Goal: Complete application form: Complete application form

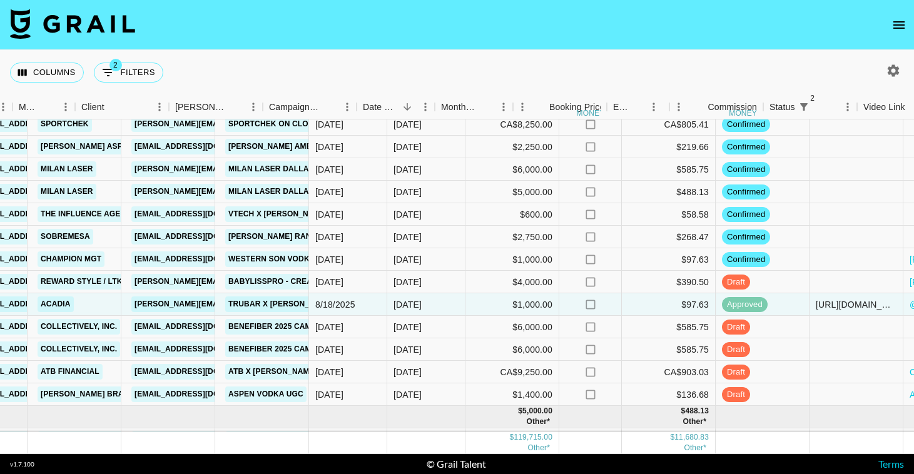
scroll to position [871, 803]
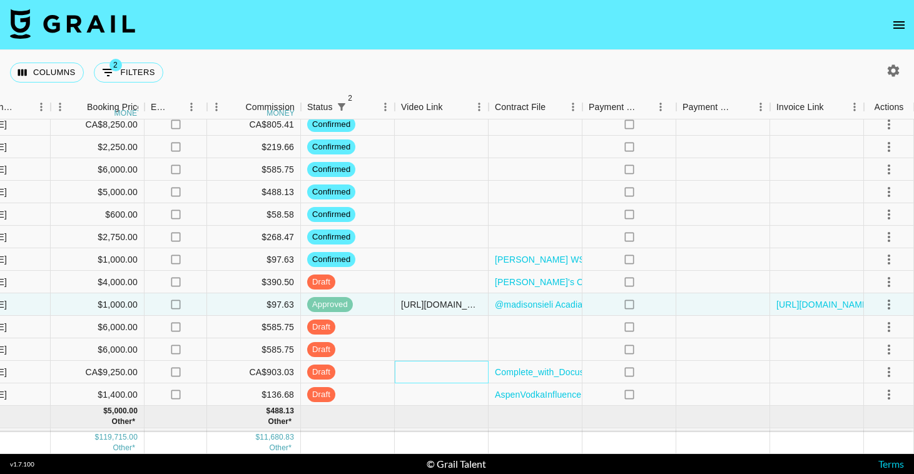
click at [406, 373] on div at bounding box center [442, 372] width 94 height 23
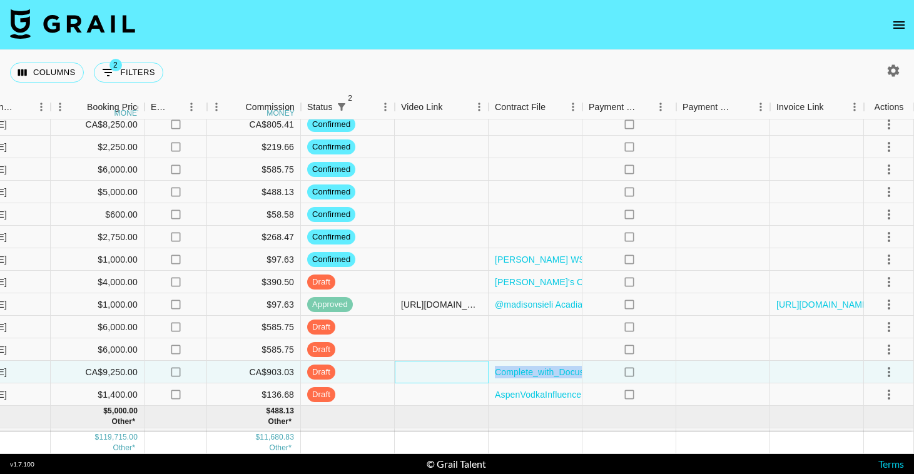
click at [406, 373] on div at bounding box center [442, 372] width 94 height 23
type input "https://www.instagram.com/p/DOOnas8ESoq/"
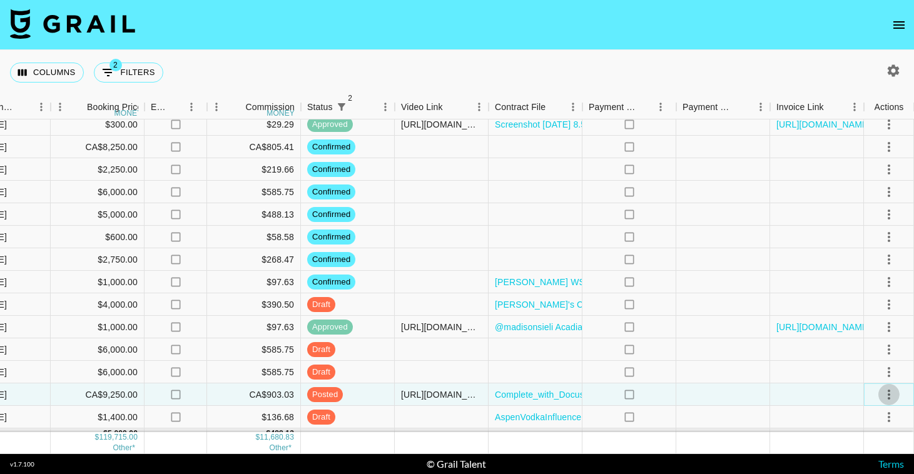
click at [888, 392] on icon "select merge strategy" at bounding box center [889, 395] width 3 height 10
click at [868, 363] on div "Approve" at bounding box center [862, 367] width 38 height 15
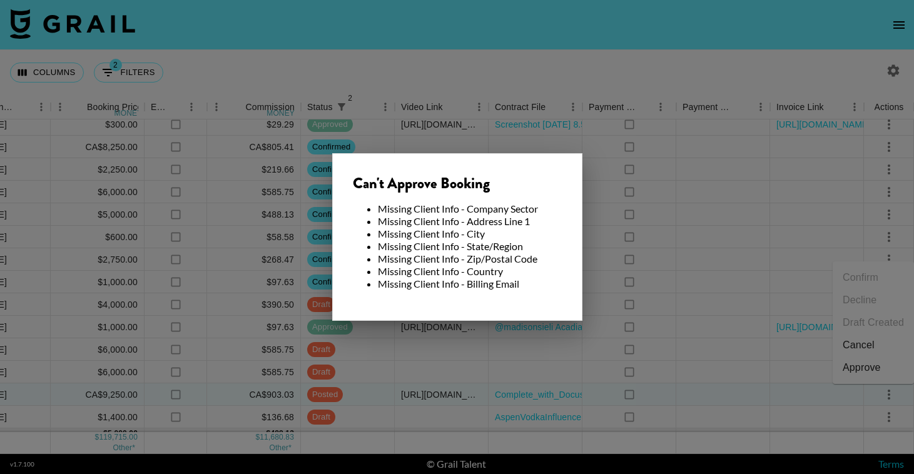
click at [367, 394] on div at bounding box center [457, 237] width 914 height 474
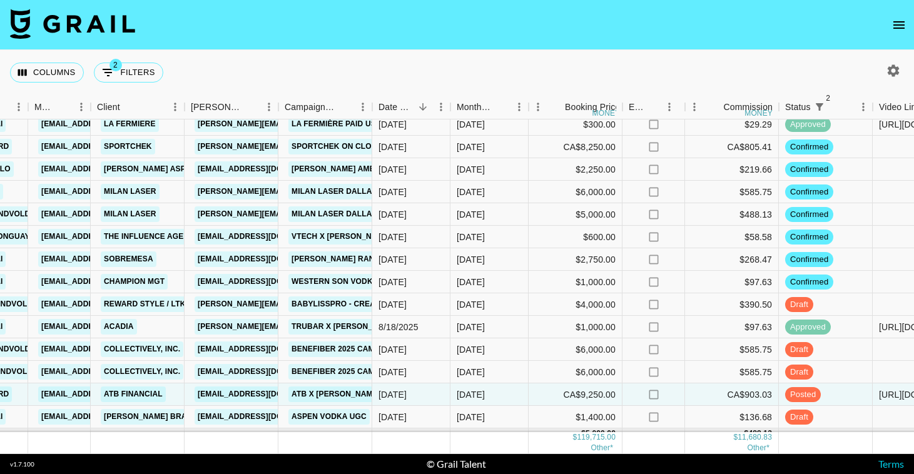
scroll to position [848, 303]
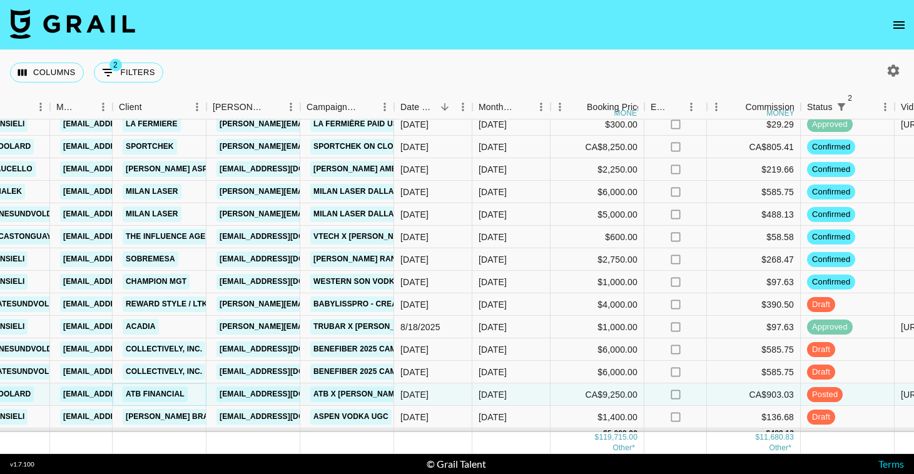
click at [160, 397] on link "ATB Financial" at bounding box center [155, 395] width 65 height 16
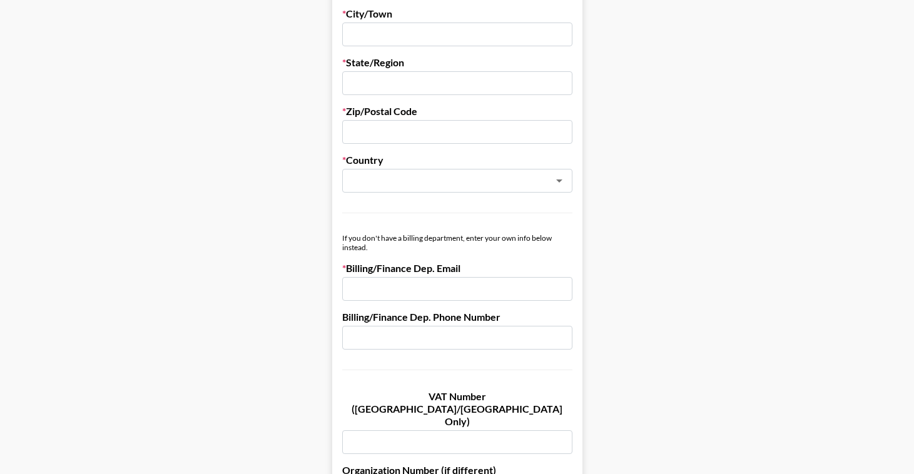
scroll to position [484, 0]
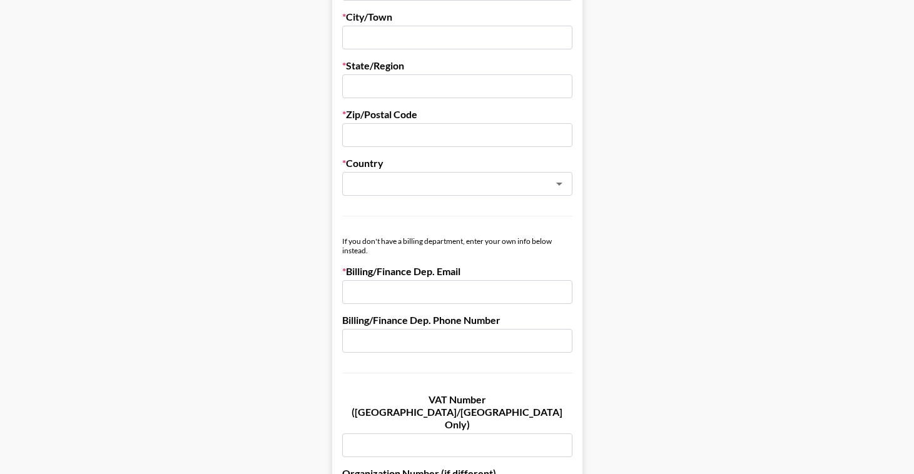
click at [394, 288] on input "email" at bounding box center [457, 292] width 230 height 24
paste input "[EMAIL_ADDRESS][DOMAIN_NAME]"
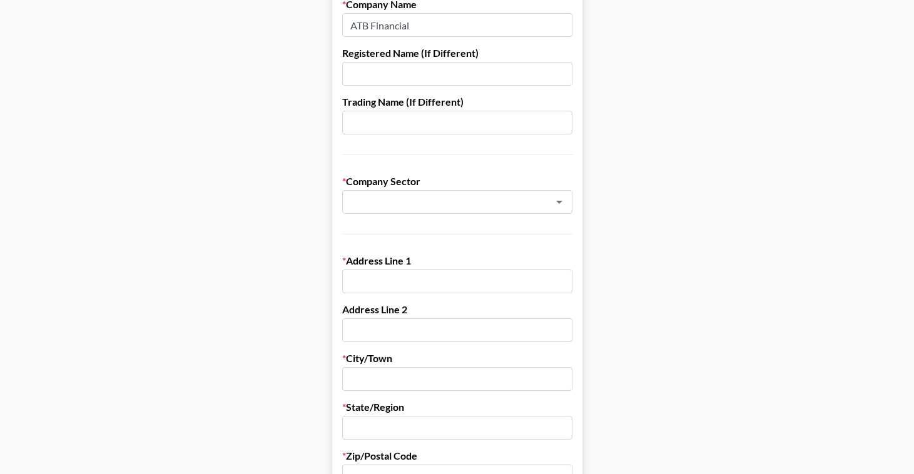
scroll to position [146, 0]
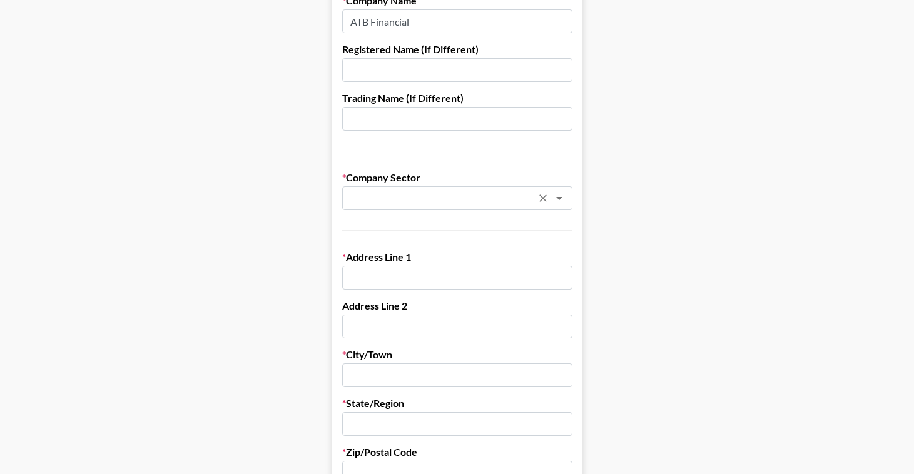
type input "[EMAIL_ADDRESS][DOMAIN_NAME]"
click at [397, 202] on input "text" at bounding box center [441, 198] width 182 height 14
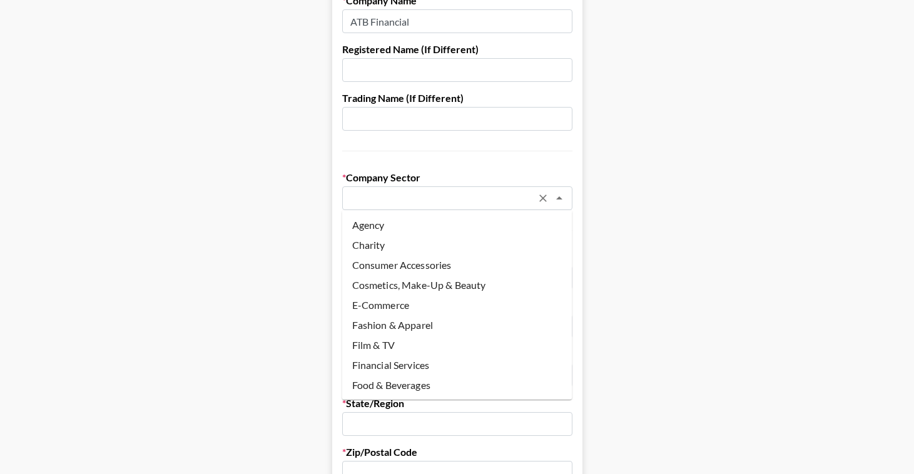
click at [427, 360] on li "Financial Services" at bounding box center [457, 365] width 230 height 20
type input "Financial Services"
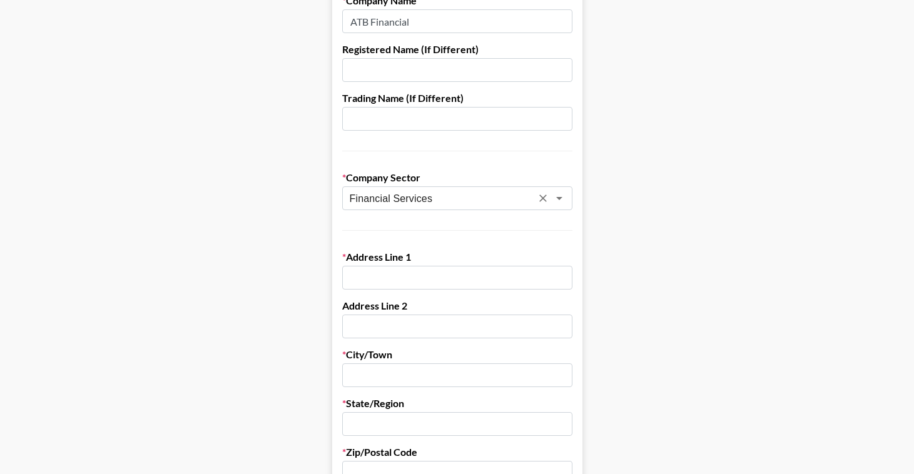
click at [401, 278] on input "text" at bounding box center [457, 278] width 230 height 24
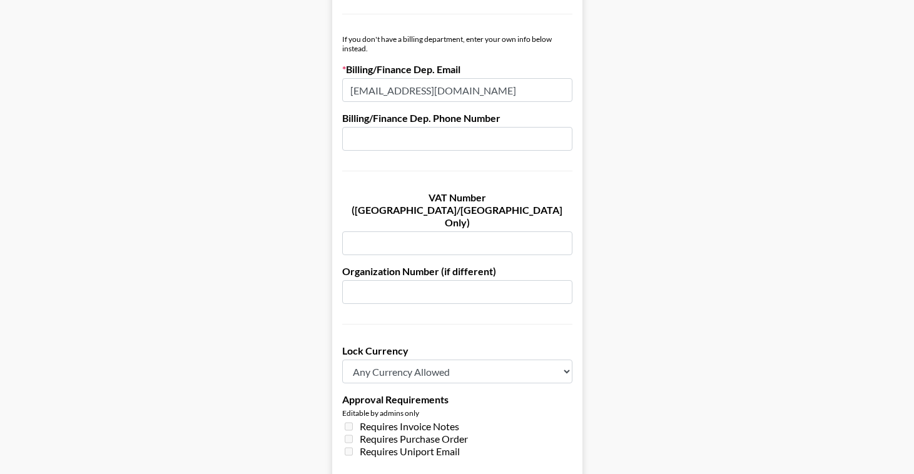
scroll to position [692, 0]
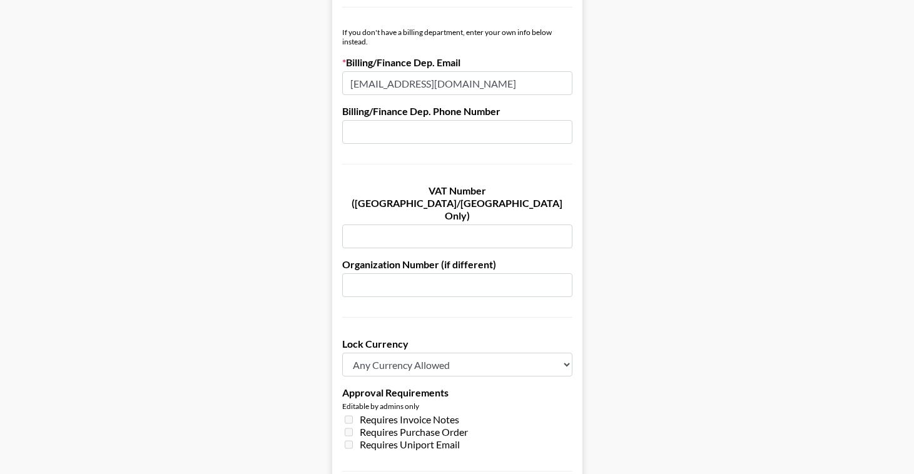
click at [418, 85] on input "[EMAIL_ADDRESS][DOMAIN_NAME]" at bounding box center [457, 83] width 230 height 24
paste input "atbfinancial_invoicecapture@concursolutions"
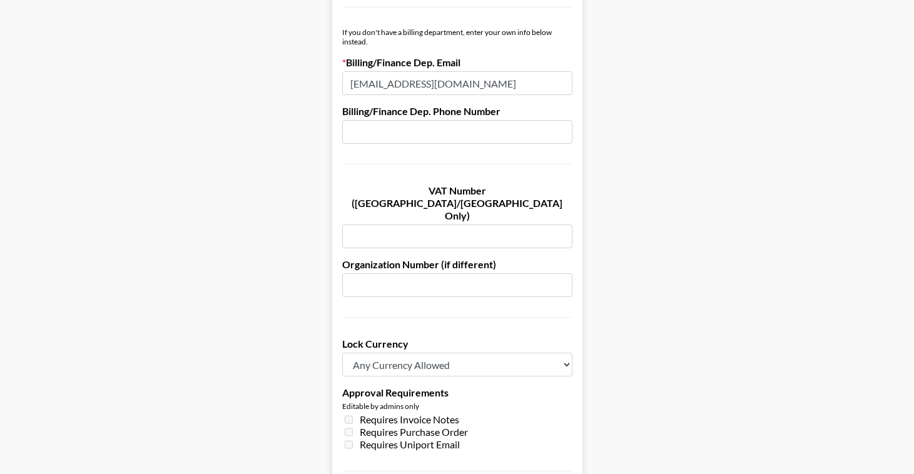
type input "[EMAIL_ADDRESS][DOMAIN_NAME]"
click at [512, 132] on input "text" at bounding box center [457, 132] width 230 height 24
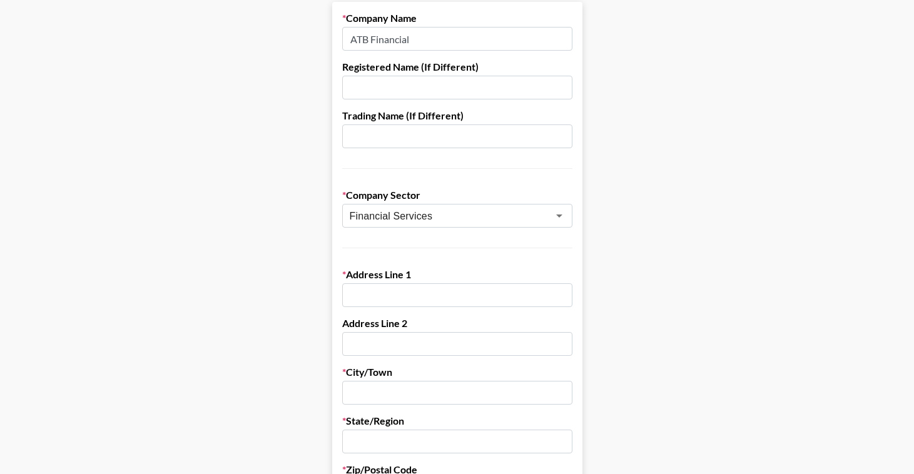
scroll to position [128, 0]
click at [363, 294] on input "text" at bounding box center [457, 296] width 230 height 24
paste input "ATB Place"
paste input "2100-10020 100"
click at [492, 298] on input "ATB Place 2100-10020 100 St" at bounding box center [457, 296] width 230 height 24
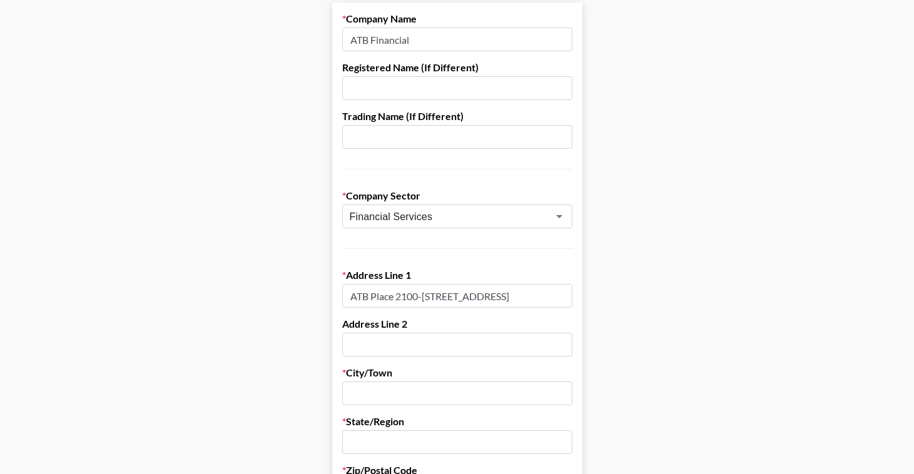
type input "ATB Place 2100-[STREET_ADDRESS]"
click at [436, 385] on input "text" at bounding box center [457, 394] width 230 height 24
paste input "[STREET_ADDRESS]"
drag, startPoint x: 452, startPoint y: 395, endPoint x: 400, endPoint y: 393, distance: 52.0
click at [400, 393] on input "[STREET_ADDRESS]" at bounding box center [457, 394] width 230 height 24
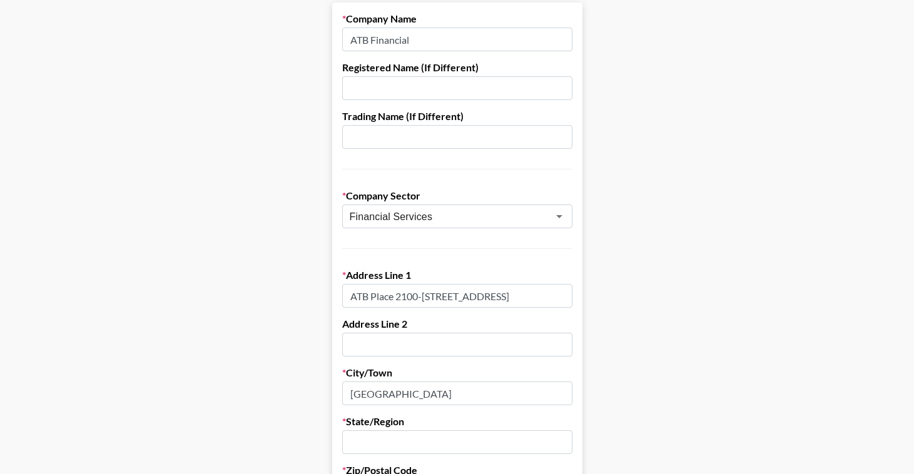
type input "[GEOGRAPHIC_DATA]"
click at [362, 442] on input "text" at bounding box center [457, 442] width 230 height 24
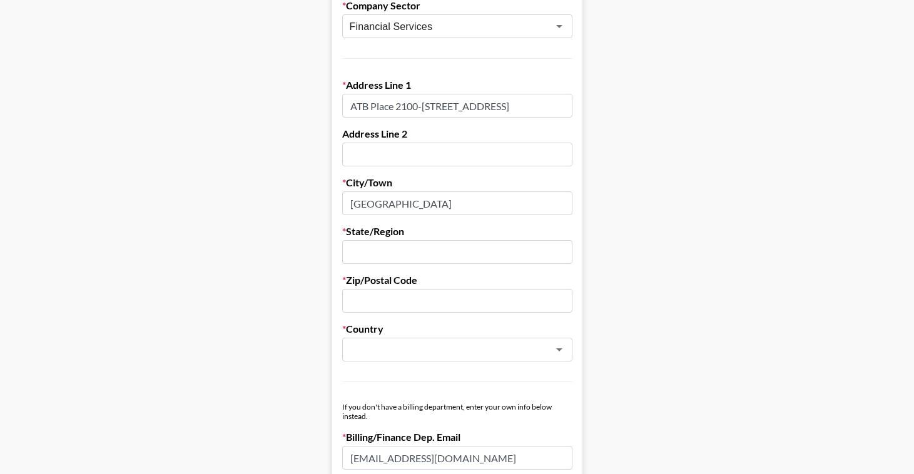
scroll to position [319, 0]
type input "AB, [GEOGRAPHIC_DATA]"
click at [392, 296] on input "text" at bounding box center [457, 300] width 230 height 24
paste input "[STREET_ADDRESS]"
drag, startPoint x: 400, startPoint y: 301, endPoint x: 315, endPoint y: 300, distance: 85.1
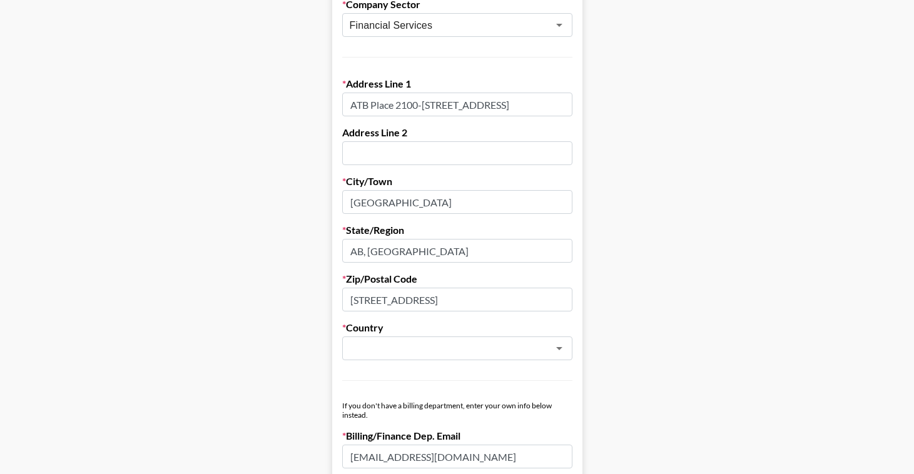
click at [315, 300] on main "Send New Client Form to Client Copy Link to Client Form Company Name ATB Financ…" at bounding box center [457, 395] width 894 height 1289
drag, startPoint x: 414, startPoint y: 301, endPoint x: 298, endPoint y: 301, distance: 116.3
click at [298, 301] on main "Send New Client Form to Client Copy Link to Client Form Company Name ATB Financ…" at bounding box center [457, 395] width 894 height 1289
type input "T5J 0N3"
drag, startPoint x: 410, startPoint y: 250, endPoint x: 358, endPoint y: 249, distance: 51.9
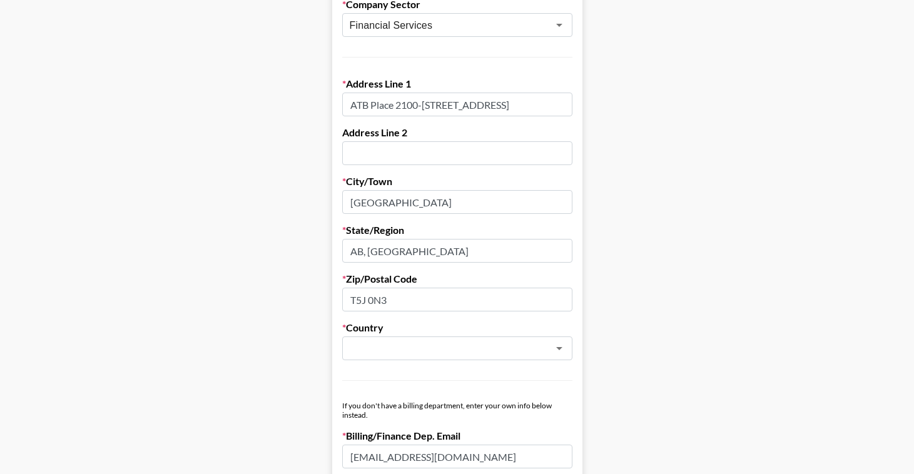
click at [358, 250] on input "AB, [GEOGRAPHIC_DATA]" at bounding box center [457, 251] width 230 height 24
click at [372, 337] on div "​" at bounding box center [457, 349] width 230 height 24
type input "[GEOGRAPHIC_DATA]"
click at [447, 380] on li "[GEOGRAPHIC_DATA]" at bounding box center [457, 375] width 230 height 20
type input "[GEOGRAPHIC_DATA]"
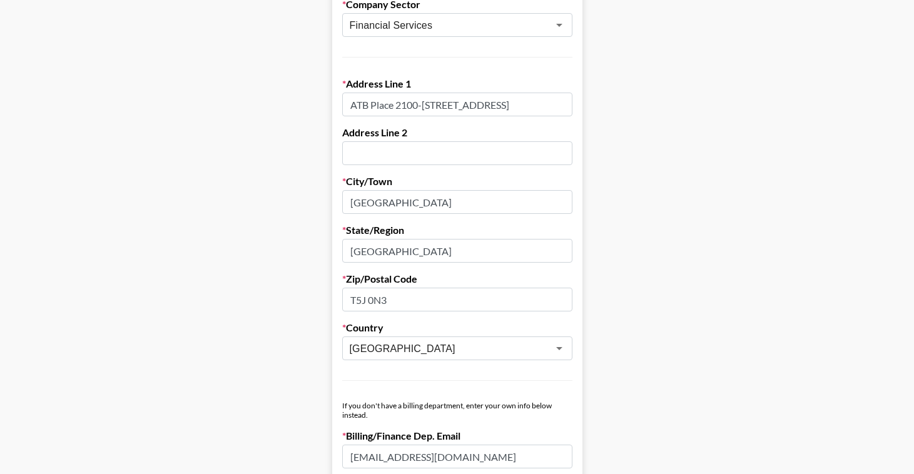
click at [505, 393] on form "Company Name ATB Financial Registered Name (If Different) Trading Name (If Diff…" at bounding box center [457, 425] width 250 height 1228
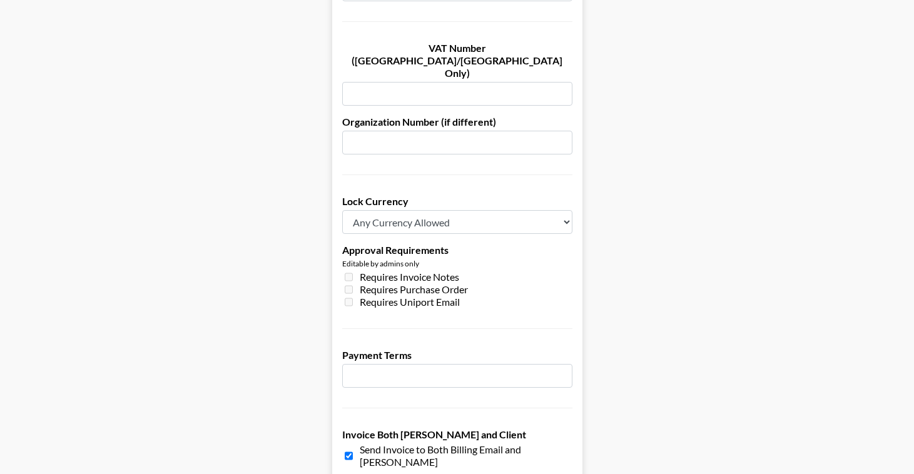
scroll to position [853, 0]
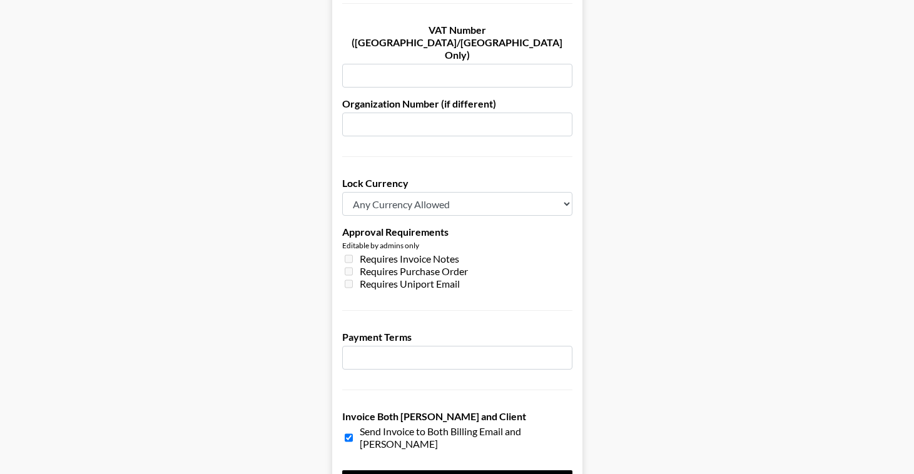
click at [417, 346] on input "number" at bounding box center [457, 358] width 230 height 24
type input "30"
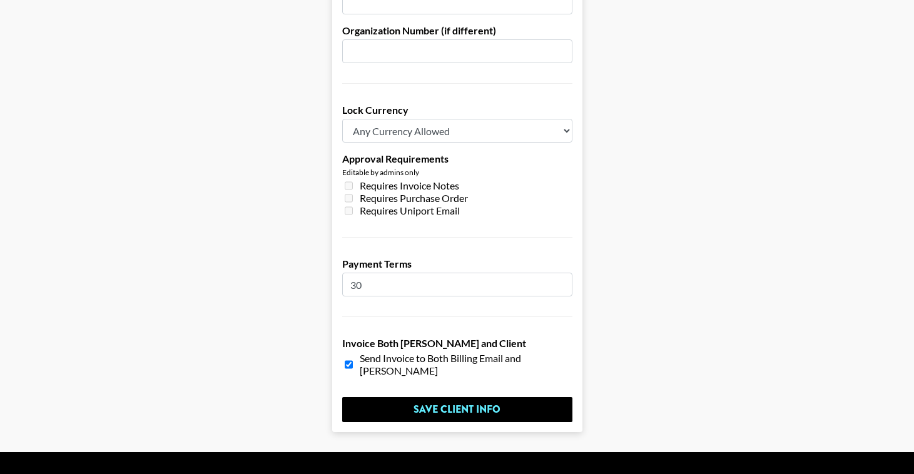
scroll to position [929, 0]
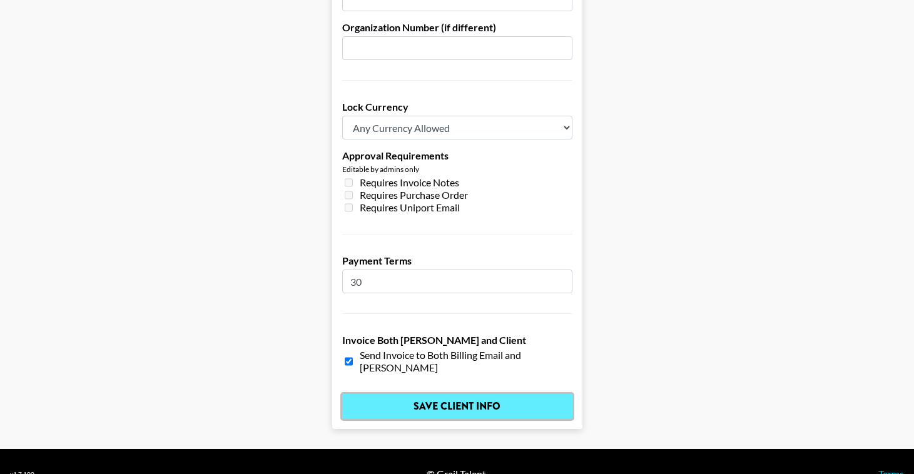
click at [465, 394] on input "Save Client Info" at bounding box center [457, 406] width 230 height 25
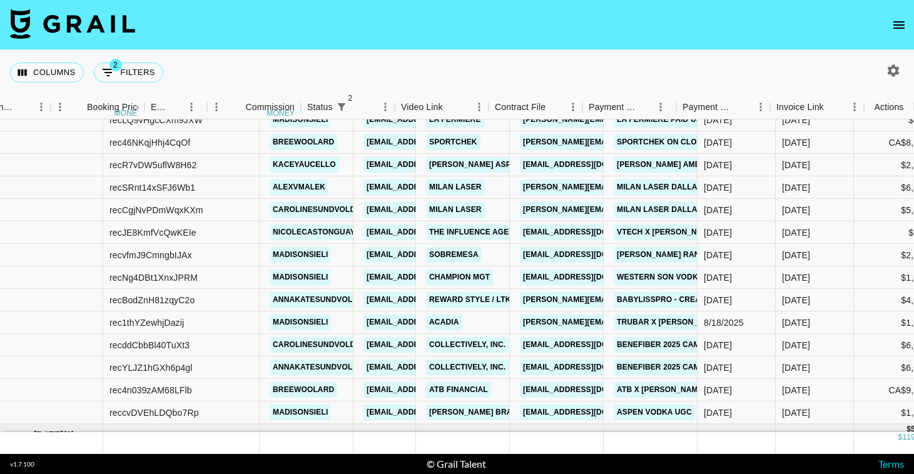
scroll to position [853, 803]
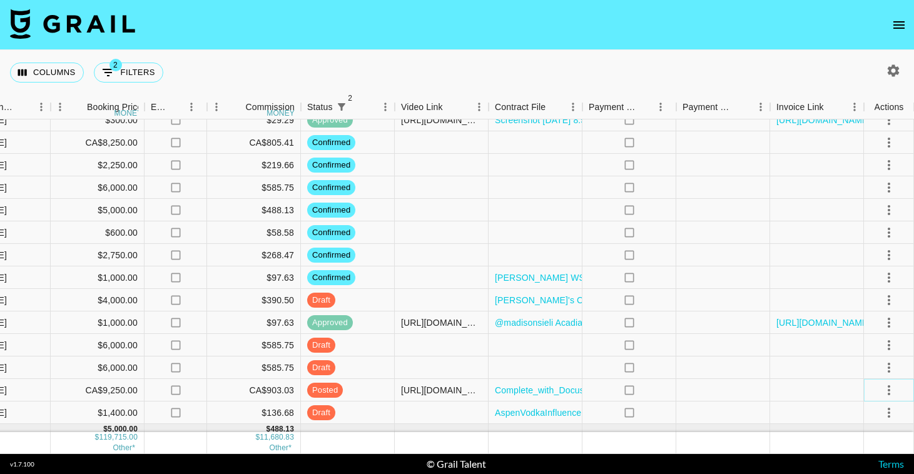
click at [883, 389] on icon "select merge strategy" at bounding box center [888, 390] width 15 height 15
click at [873, 364] on div "Approve" at bounding box center [862, 363] width 38 height 15
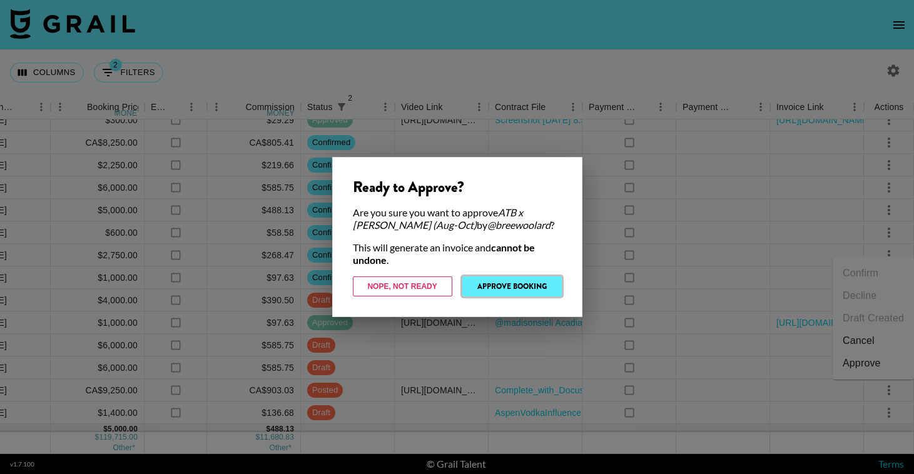
click at [535, 281] on button "Approve Booking" at bounding box center [511, 286] width 99 height 20
